Goal: Task Accomplishment & Management: Use online tool/utility

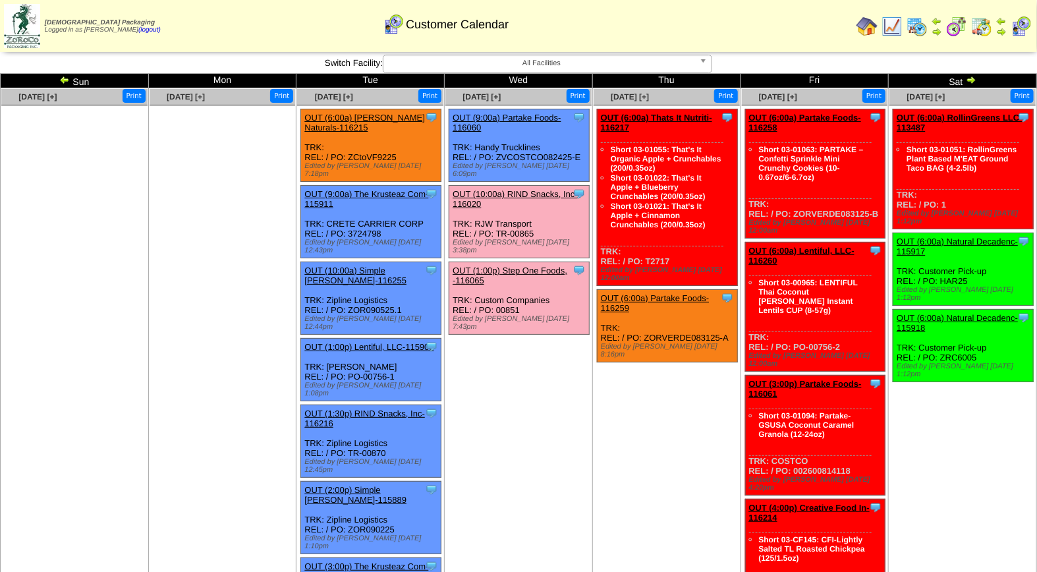
click at [516, 189] on link "OUT (10:00a) RIND Snacks, Inc-116020" at bounding box center [515, 199] width 125 height 20
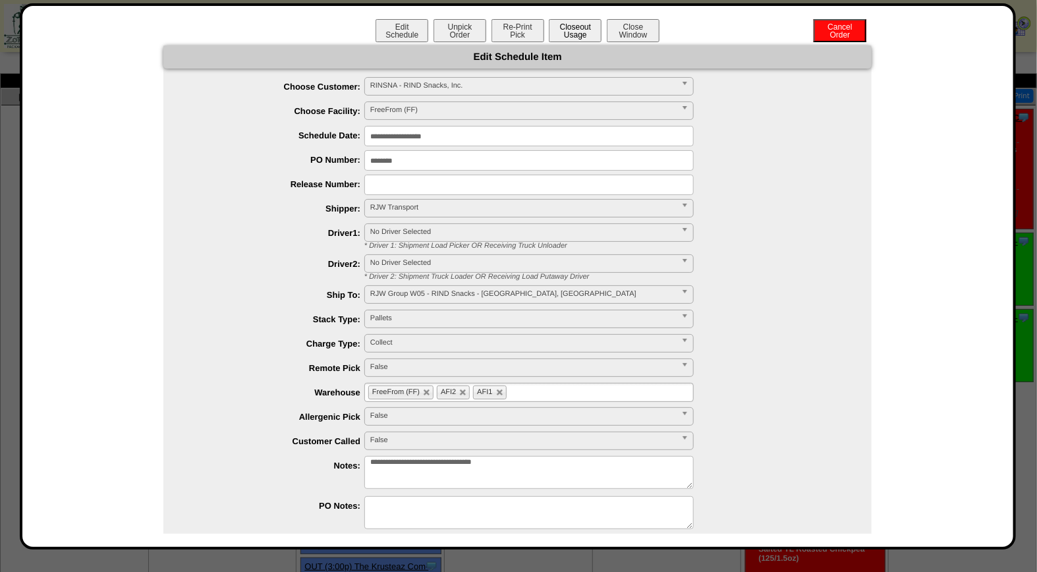
click at [569, 28] on button "Closeout Usage" at bounding box center [575, 30] width 53 height 23
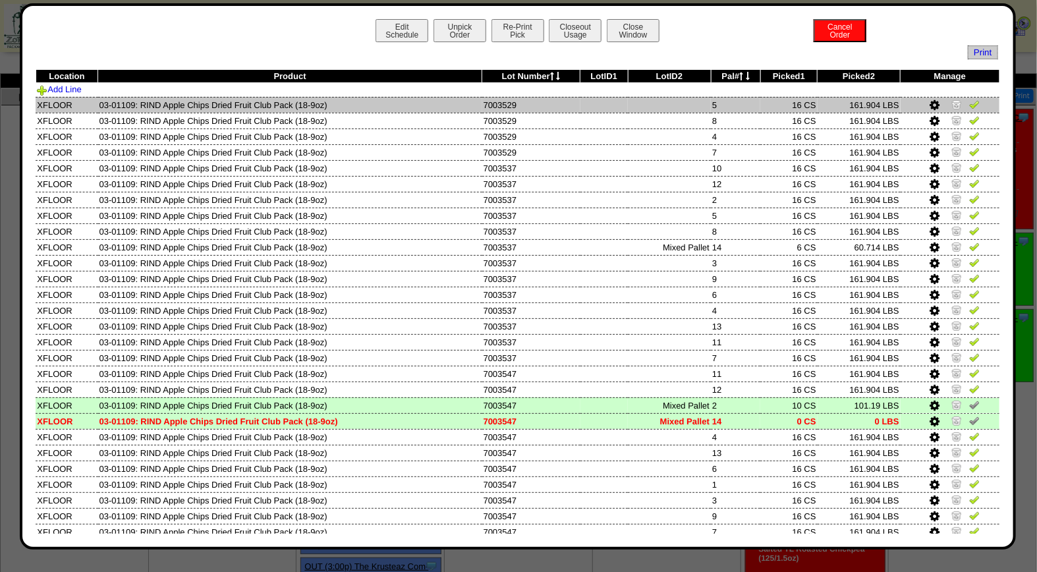
click at [969, 102] on img at bounding box center [974, 104] width 11 height 11
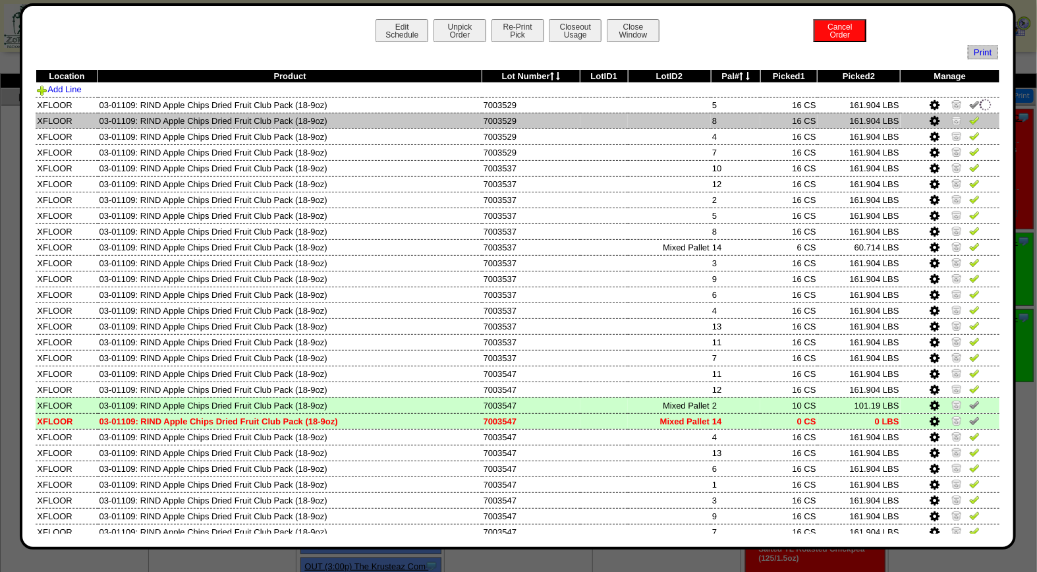
click at [969, 117] on img at bounding box center [974, 120] width 11 height 11
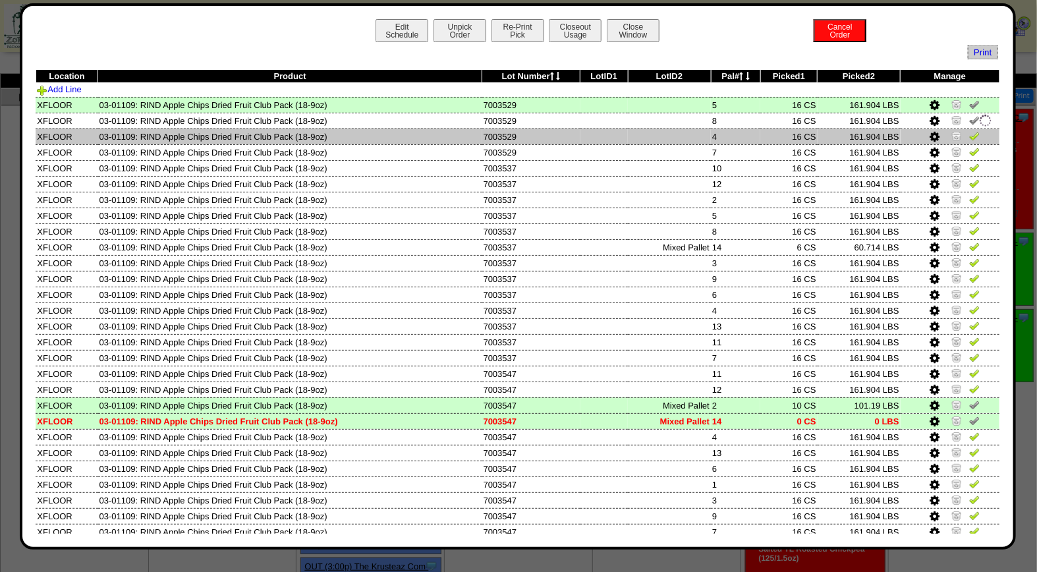
click at [969, 140] on img at bounding box center [974, 135] width 11 height 11
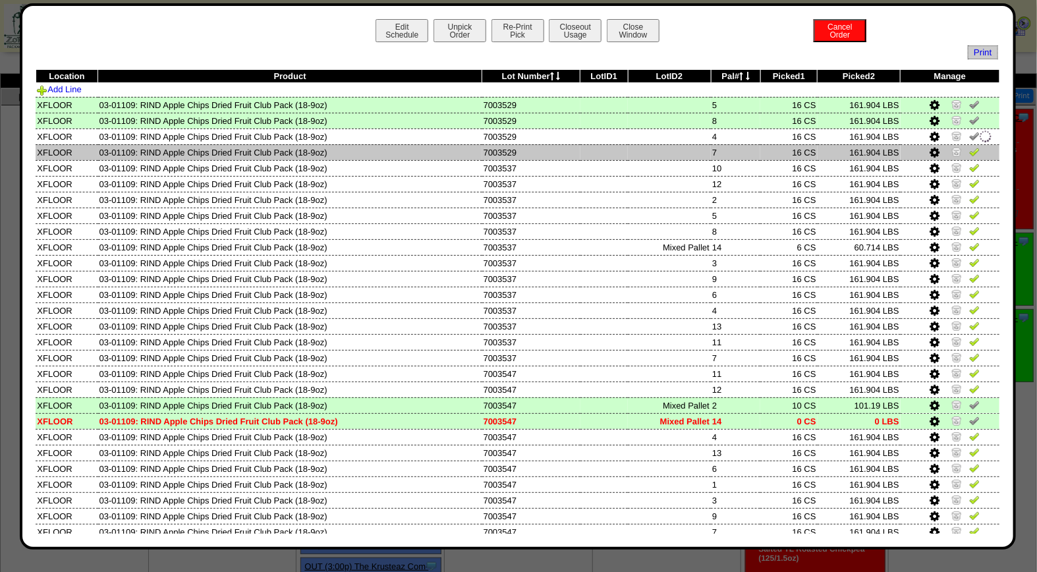
click at [969, 155] on img at bounding box center [974, 151] width 11 height 11
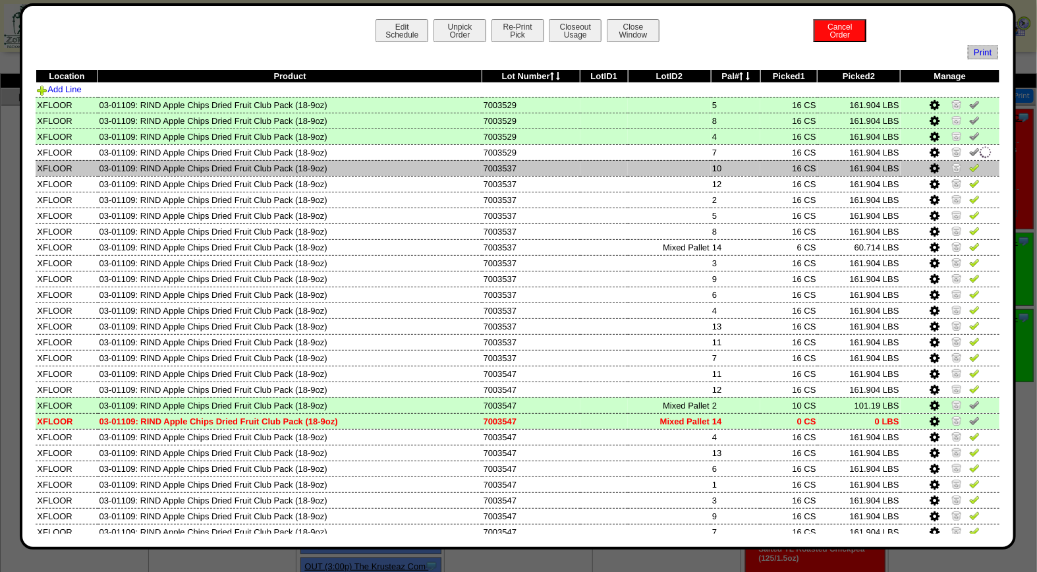
click at [969, 165] on img at bounding box center [974, 167] width 11 height 11
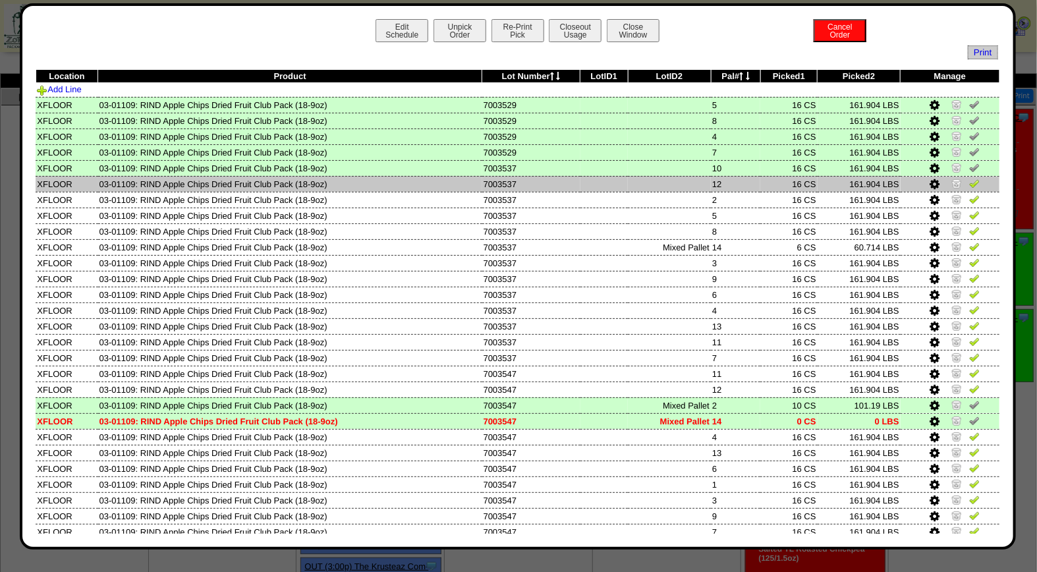
click at [969, 184] on img at bounding box center [974, 183] width 11 height 11
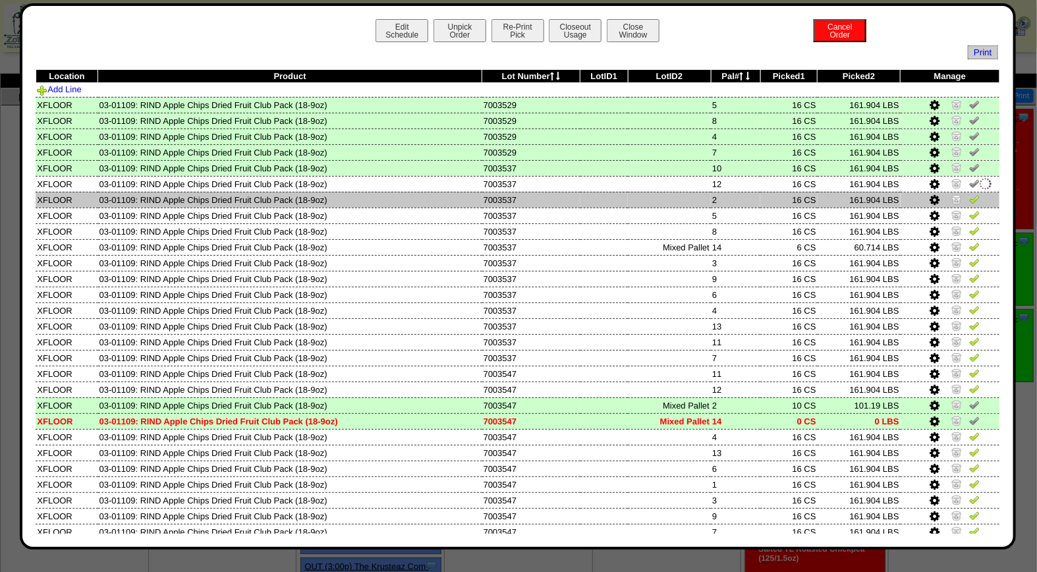
click at [969, 195] on img at bounding box center [974, 199] width 11 height 11
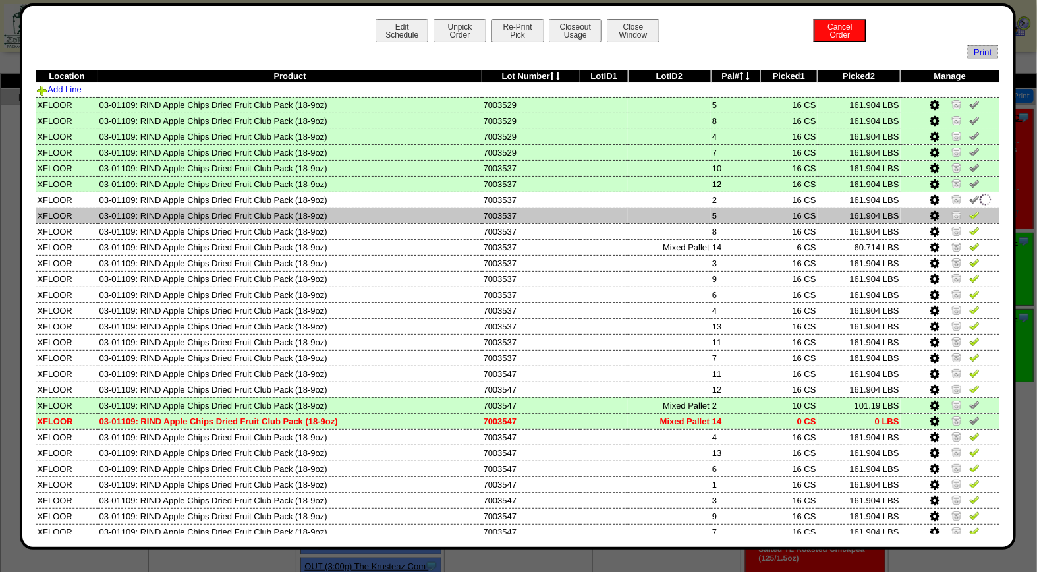
click at [969, 214] on img at bounding box center [974, 214] width 11 height 11
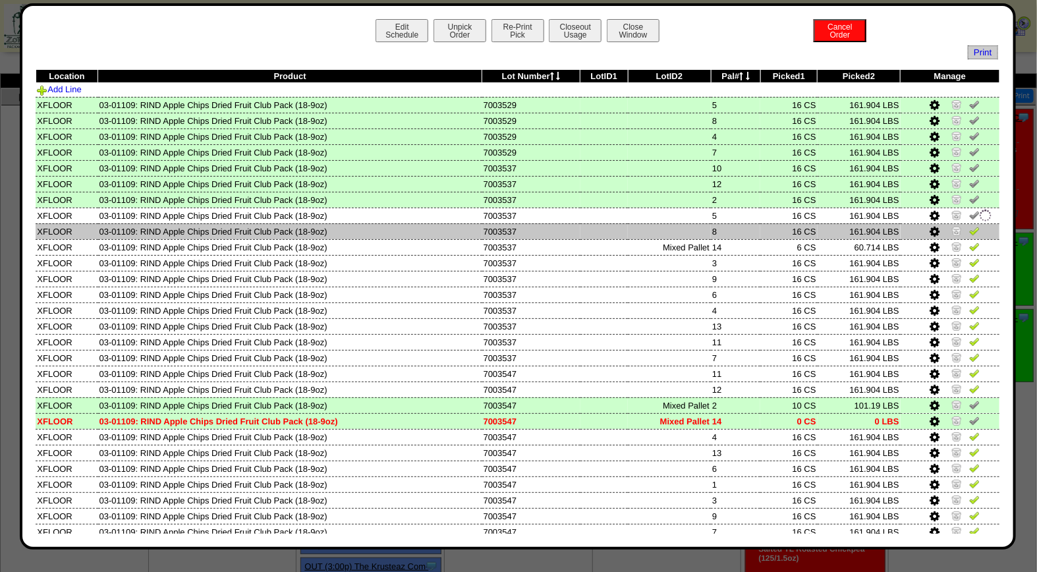
click at [969, 234] on link at bounding box center [974, 233] width 11 height 10
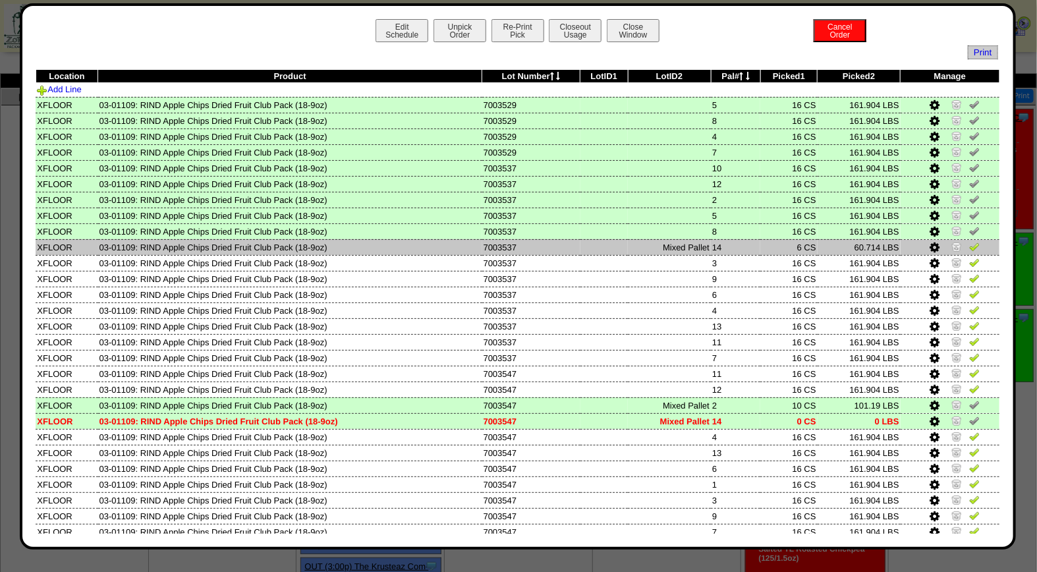
click at [969, 244] on img at bounding box center [974, 246] width 11 height 11
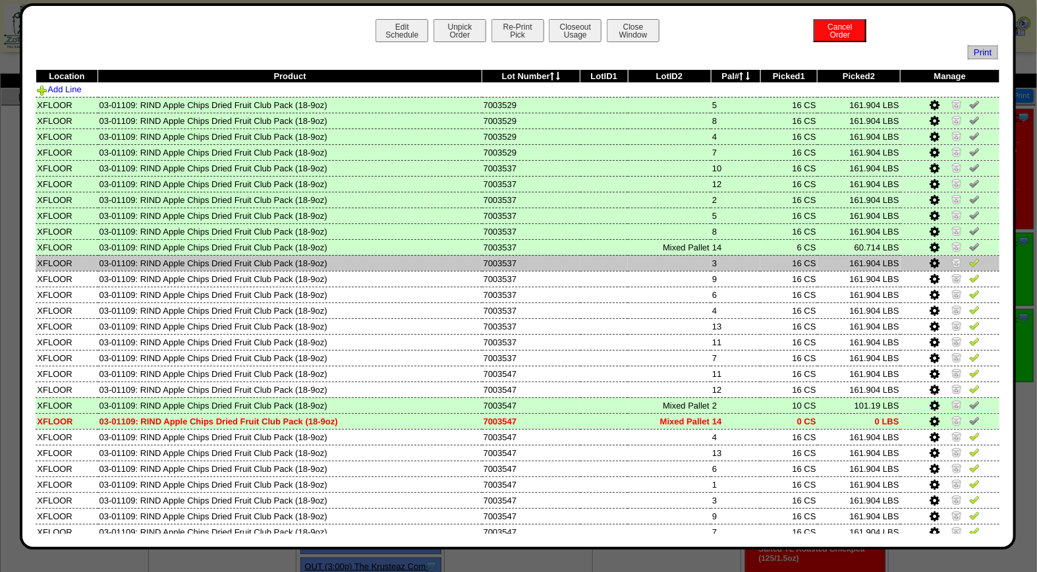
click at [969, 265] on img at bounding box center [974, 262] width 11 height 11
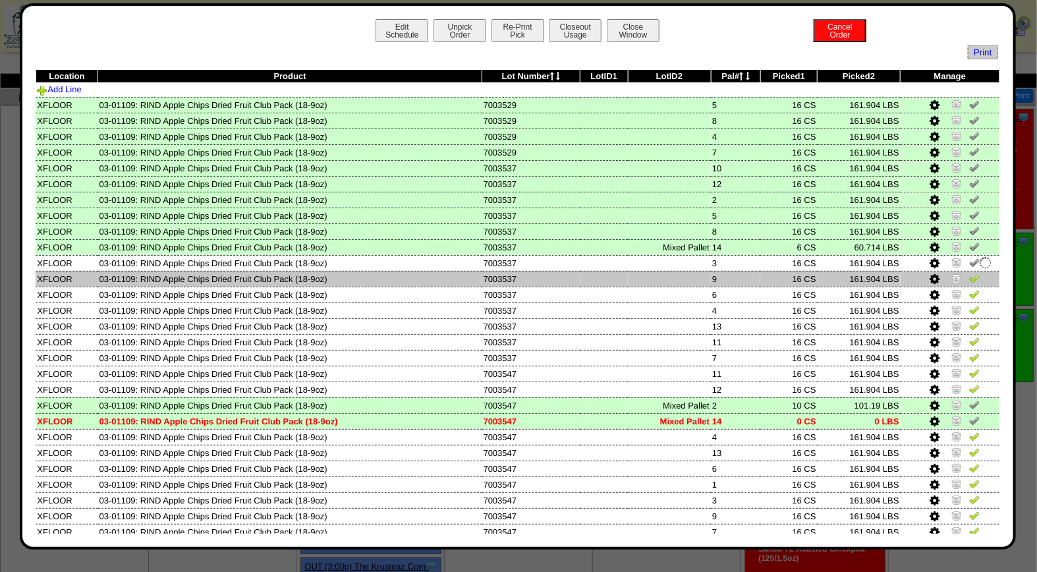
click at [969, 281] on link at bounding box center [974, 280] width 11 height 10
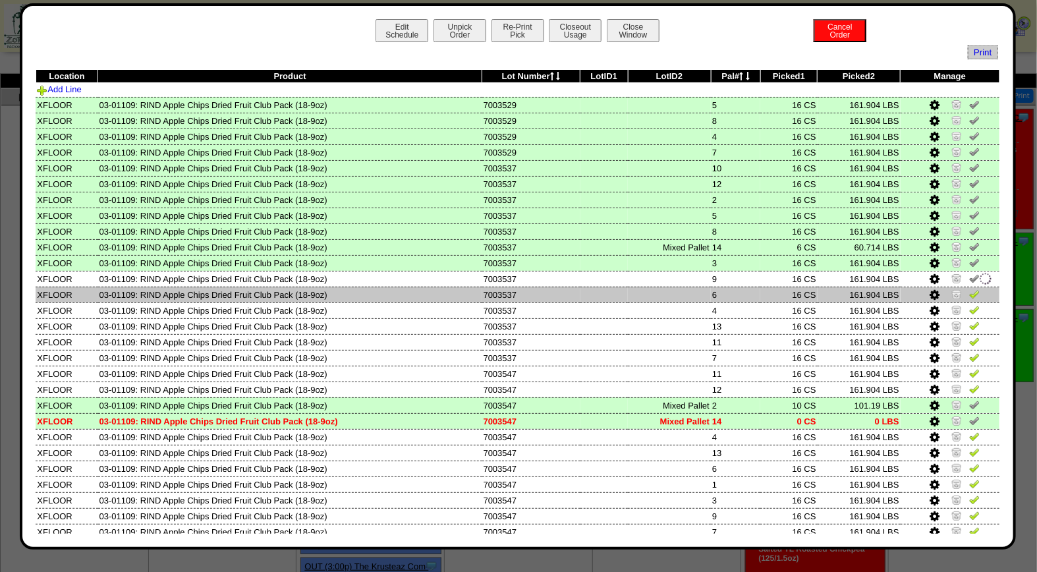
click at [969, 289] on img at bounding box center [974, 294] width 11 height 11
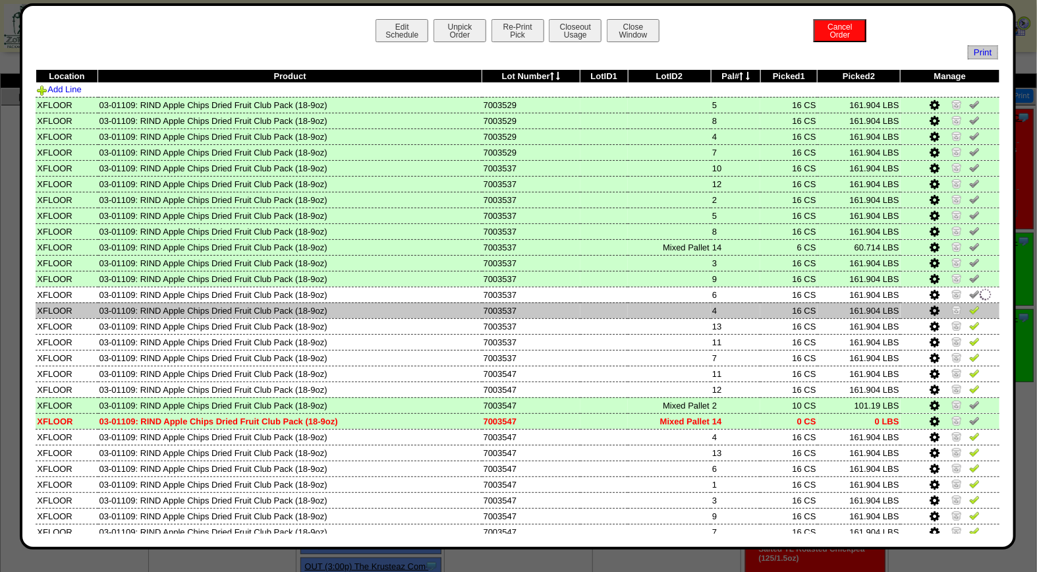
click at [969, 306] on img at bounding box center [974, 309] width 11 height 11
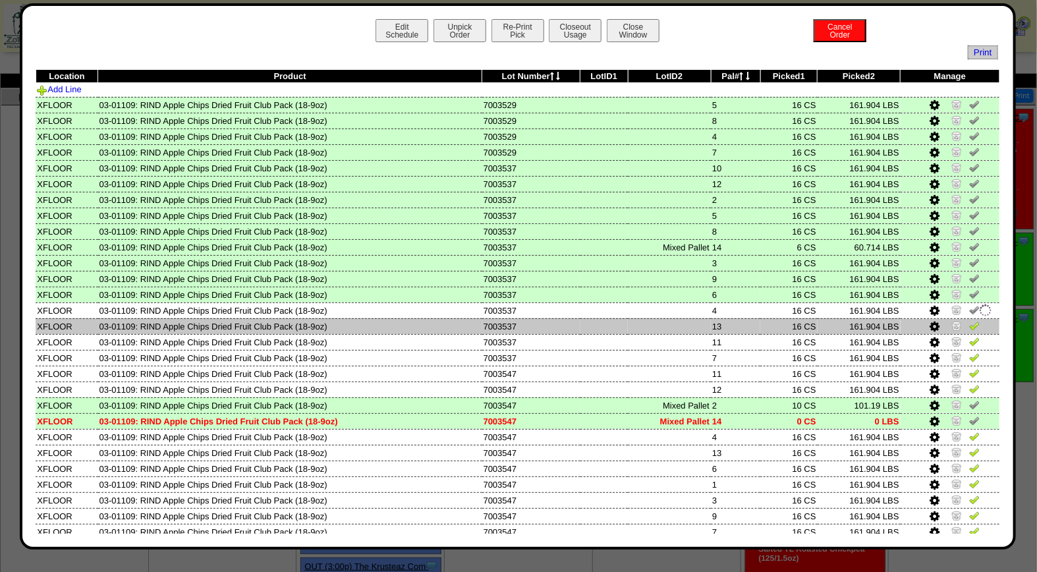
click at [969, 320] on img at bounding box center [974, 325] width 11 height 11
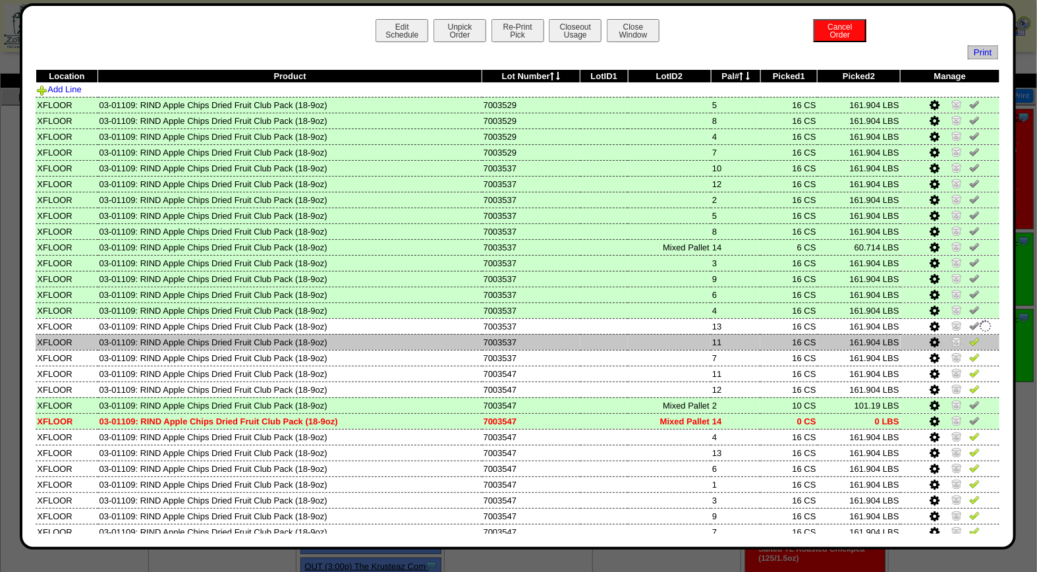
click at [969, 337] on img at bounding box center [974, 341] width 11 height 11
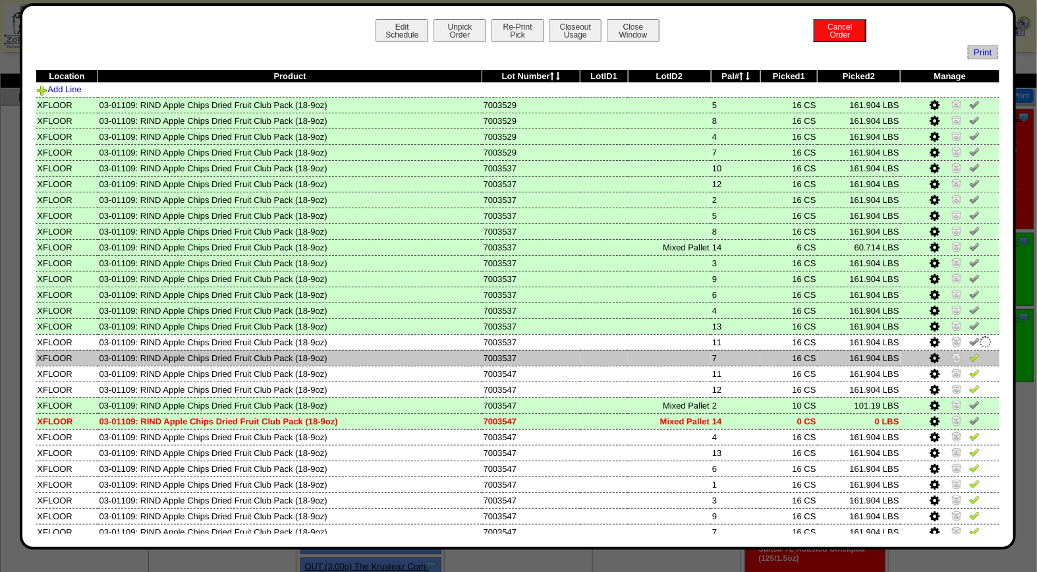
click at [969, 352] on img at bounding box center [974, 357] width 11 height 11
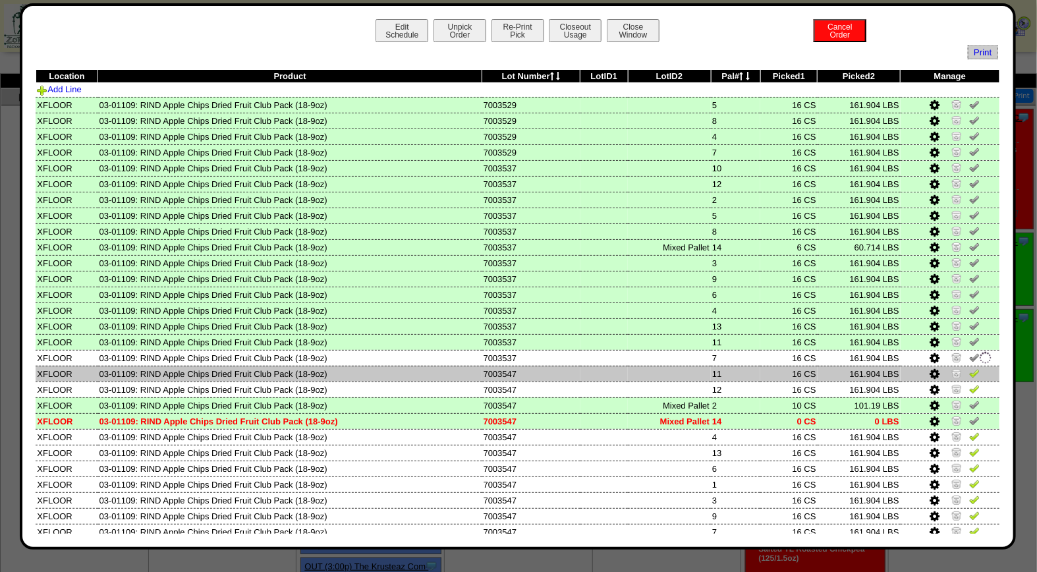
click at [969, 369] on img at bounding box center [974, 373] width 11 height 11
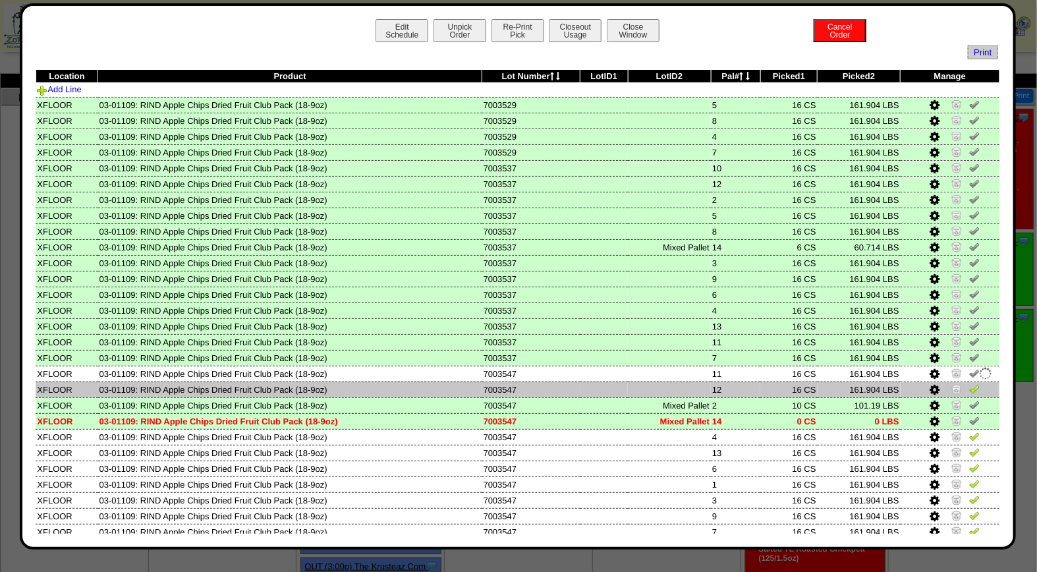
click at [969, 383] on img at bounding box center [974, 388] width 11 height 11
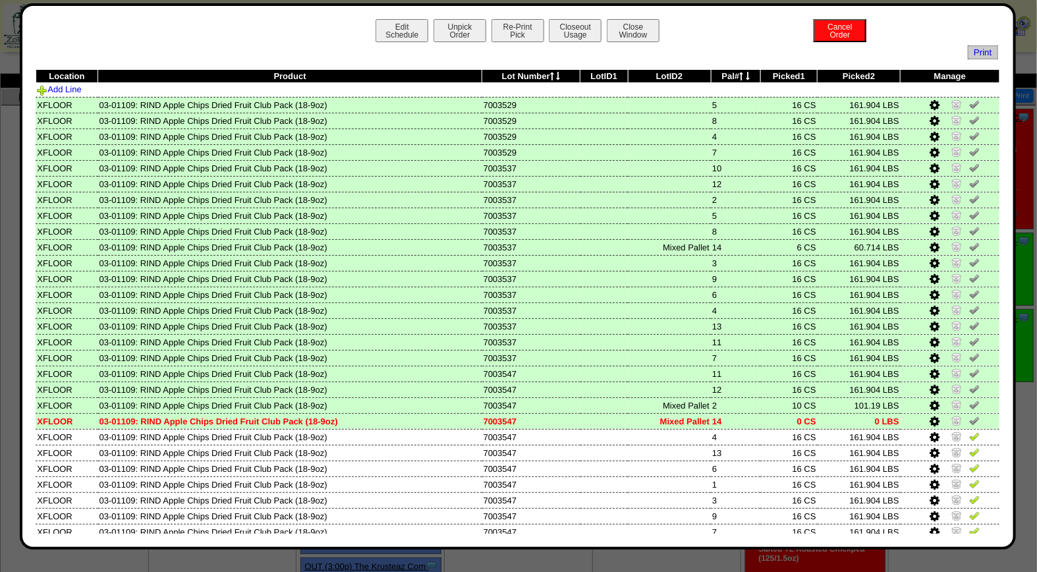
scroll to position [79, 0]
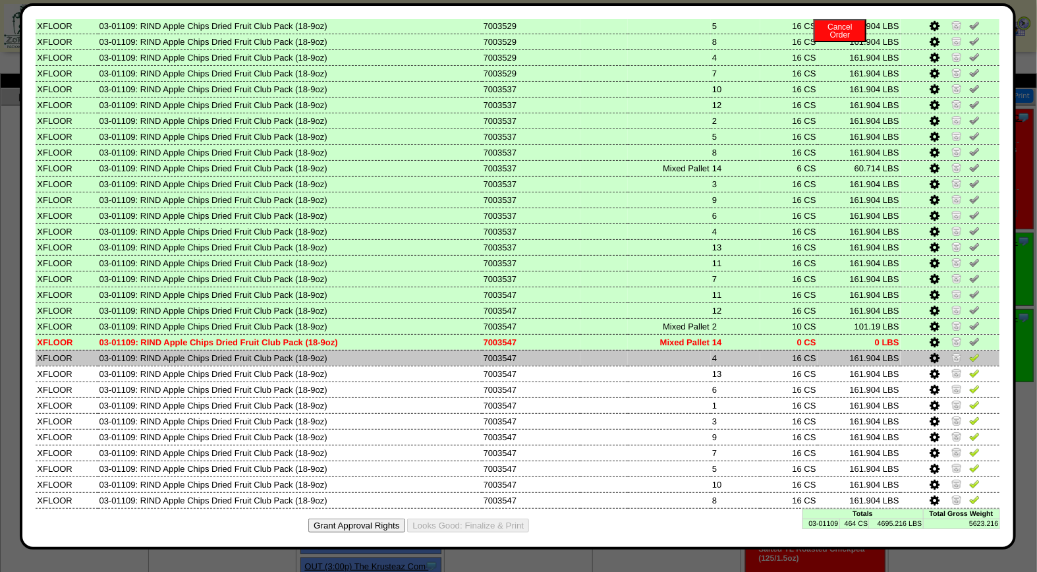
click at [969, 352] on img at bounding box center [974, 357] width 11 height 11
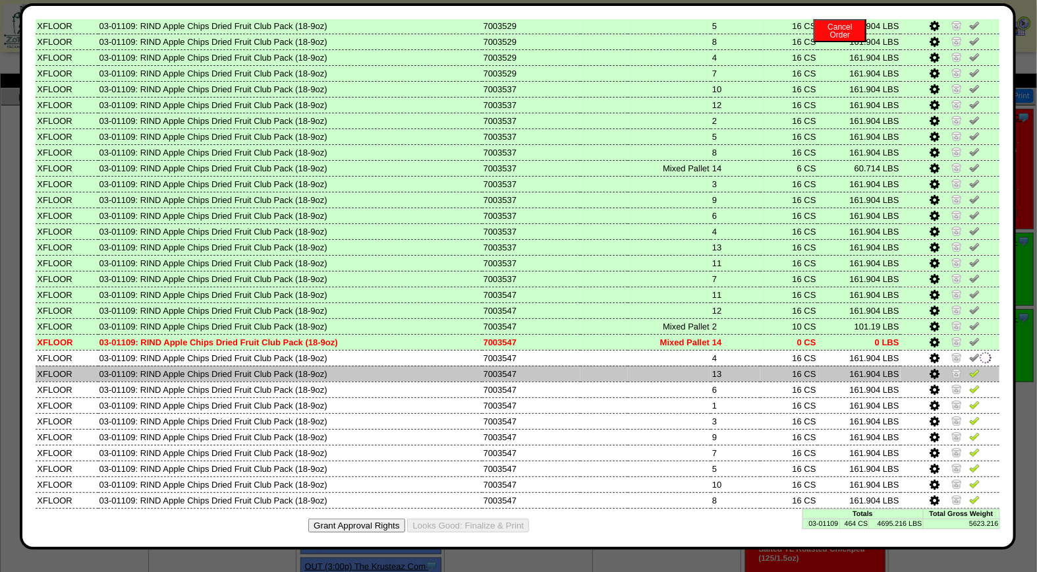
click at [969, 368] on img at bounding box center [974, 373] width 11 height 11
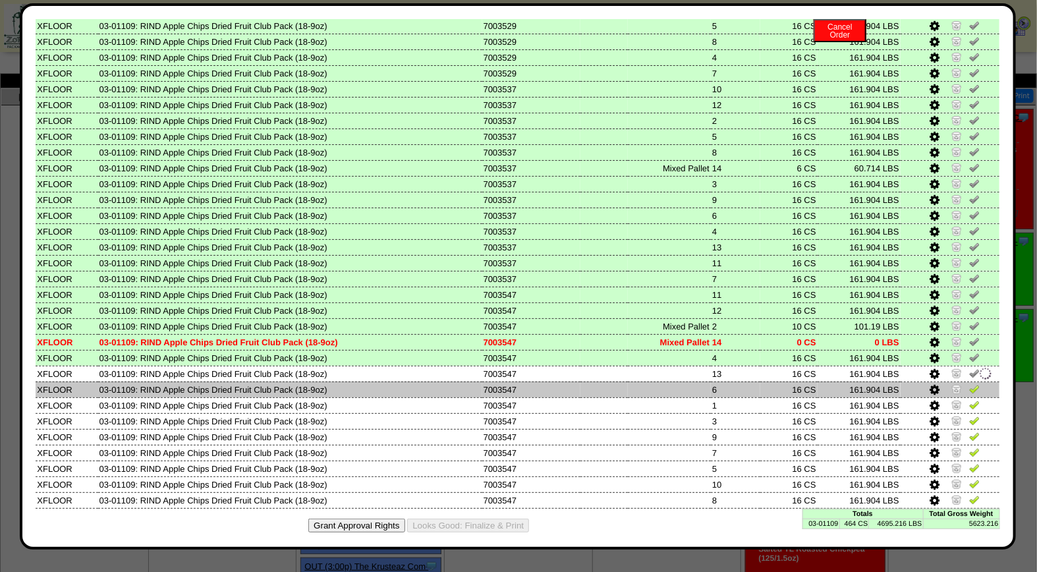
click at [969, 383] on img at bounding box center [974, 388] width 11 height 11
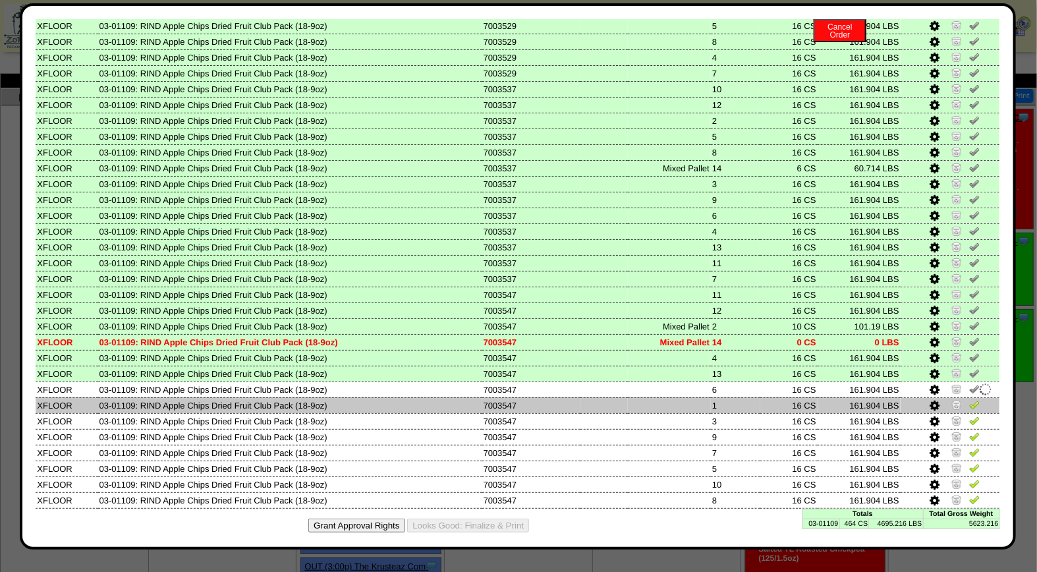
click at [969, 399] on img at bounding box center [974, 404] width 11 height 11
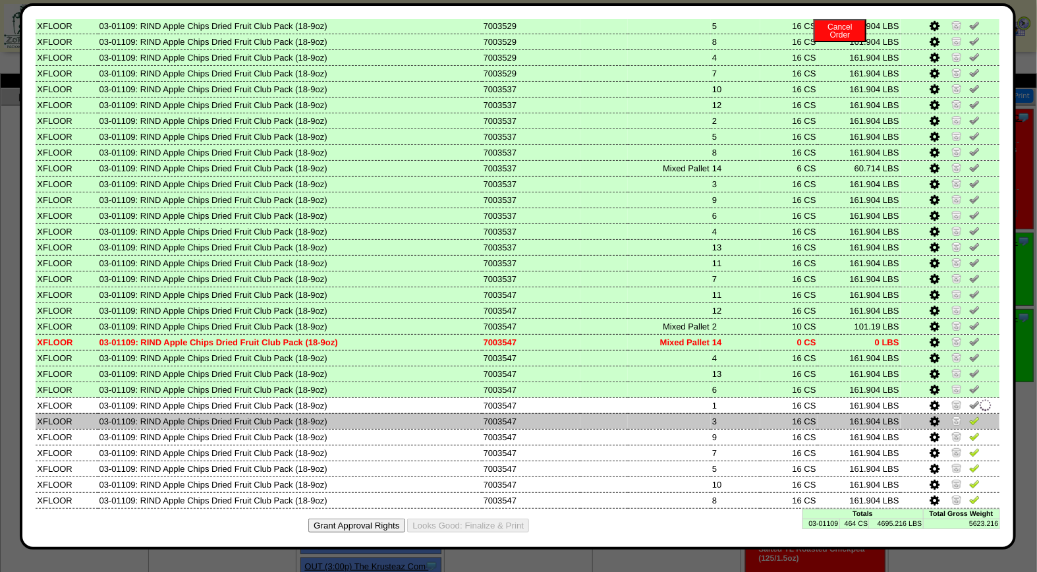
click at [969, 418] on img at bounding box center [974, 420] width 11 height 11
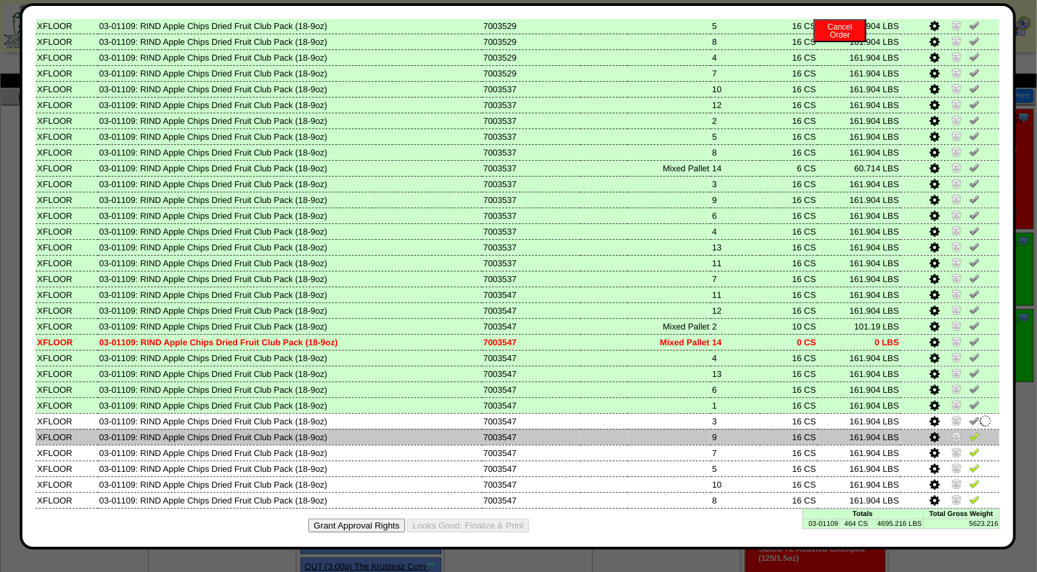
click at [969, 431] on img at bounding box center [974, 436] width 11 height 11
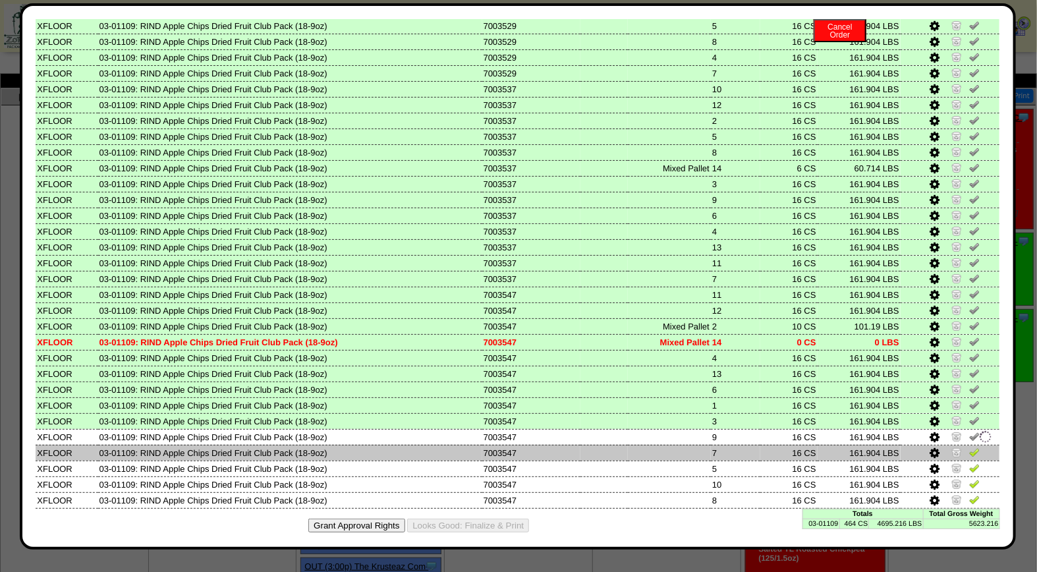
click at [969, 447] on img at bounding box center [974, 452] width 11 height 11
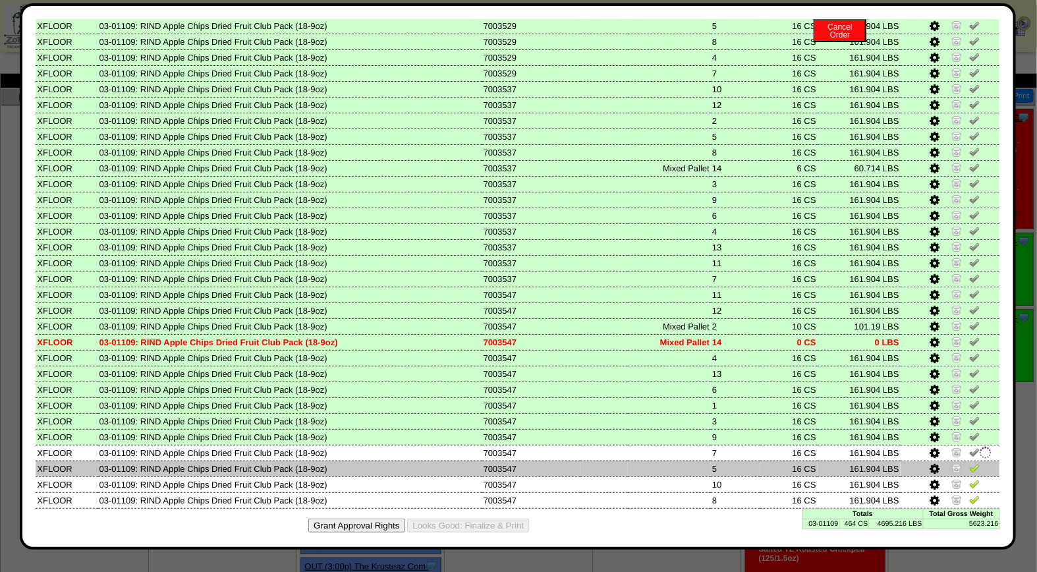
click at [969, 462] on img at bounding box center [974, 467] width 11 height 11
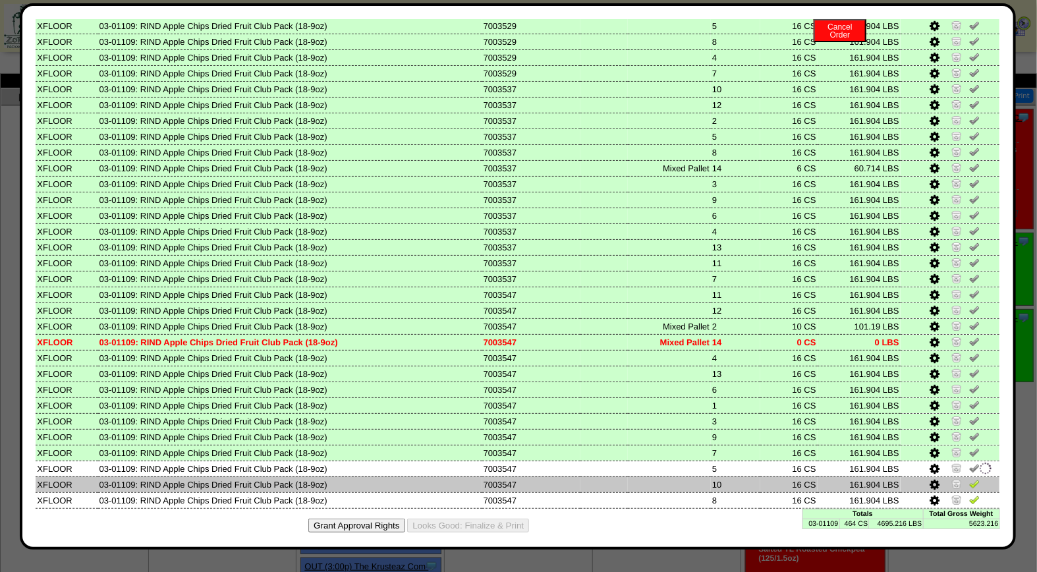
click at [969, 478] on img at bounding box center [974, 483] width 11 height 11
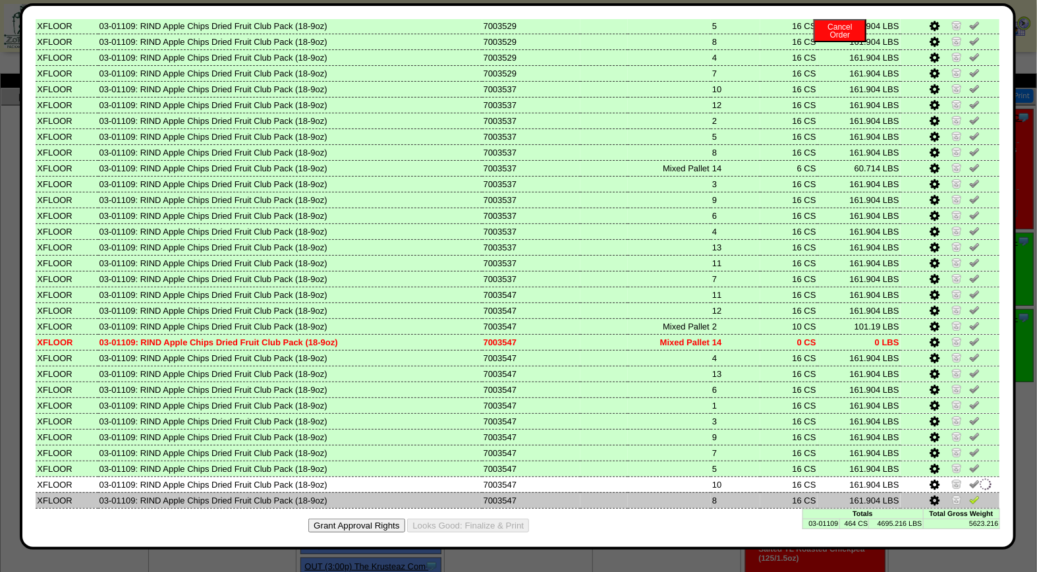
click at [969, 494] on img at bounding box center [974, 499] width 11 height 11
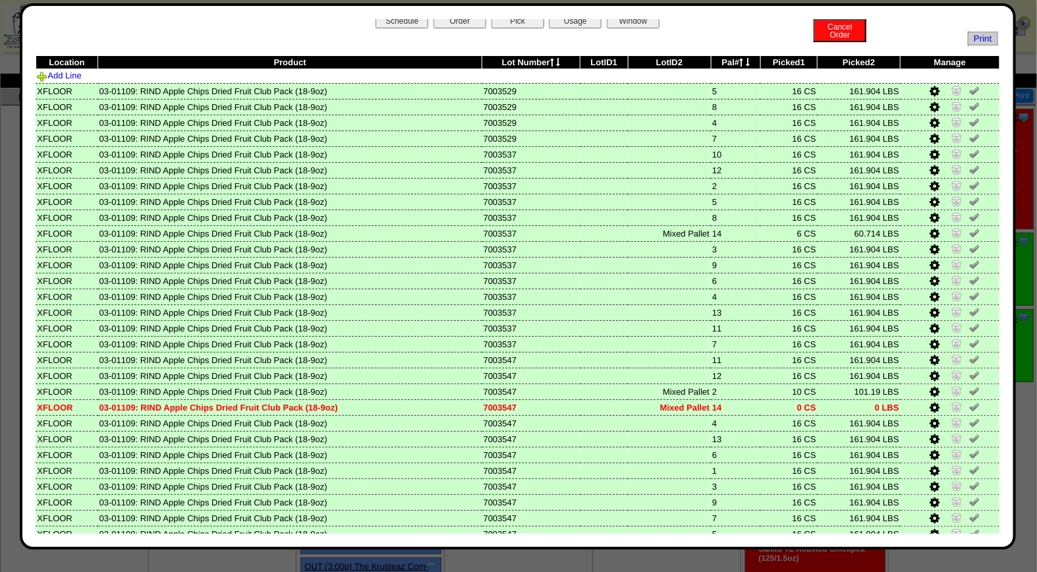
scroll to position [0, 0]
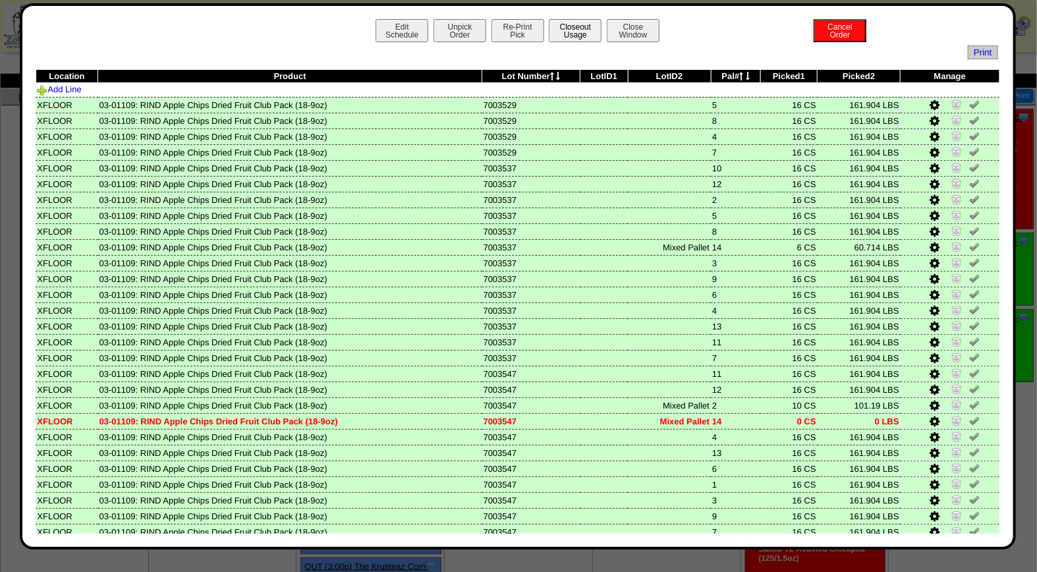
click at [578, 28] on button "Closeout Usage" at bounding box center [575, 30] width 53 height 23
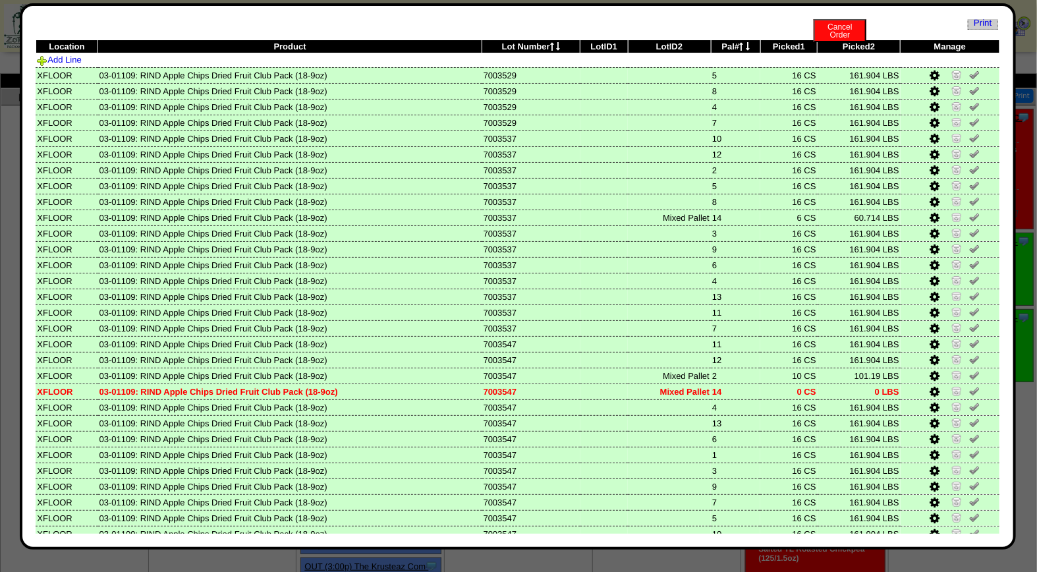
scroll to position [79, 0]
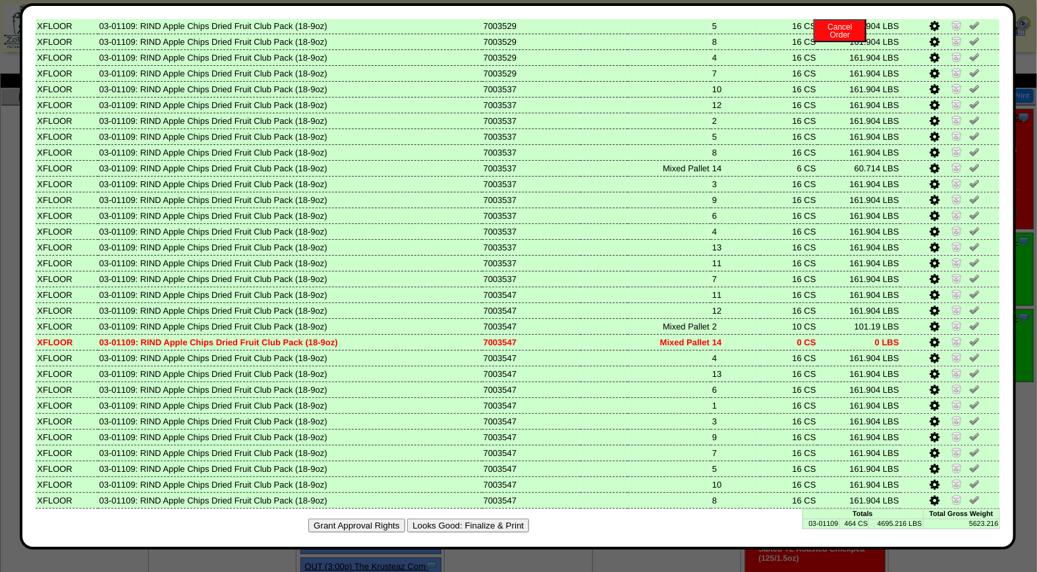
click at [476, 518] on button "Looks Good: Finalize & Print" at bounding box center [468, 525] width 122 height 14
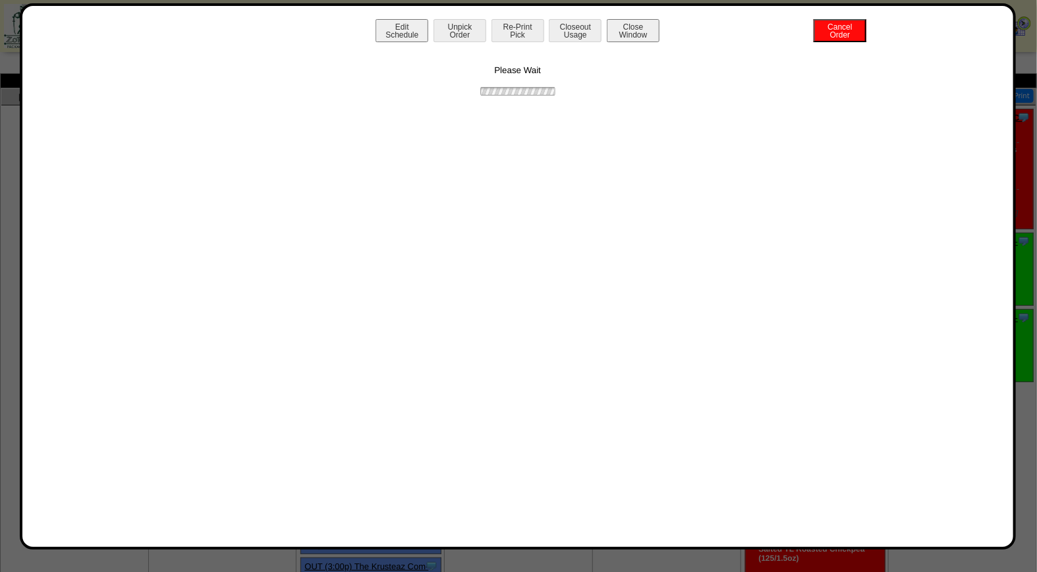
scroll to position [0, 0]
click at [526, 31] on button "Print BOL" at bounding box center [517, 30] width 53 height 23
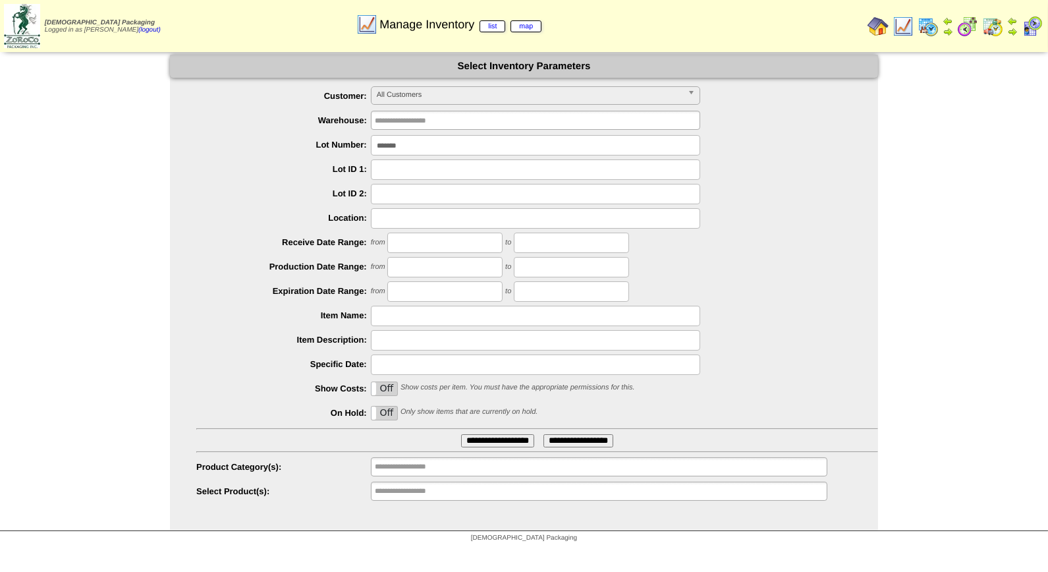
drag, startPoint x: 287, startPoint y: 132, endPoint x: 260, endPoint y: 138, distance: 27.8
click at [260, 138] on div "*******" at bounding box center [537, 145] width 682 height 20
